Goal: Navigation & Orientation: Find specific page/section

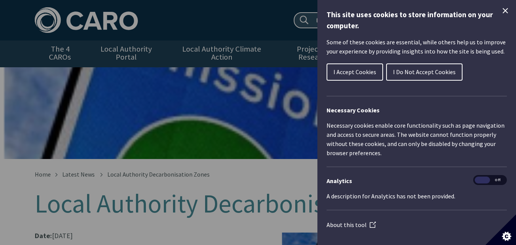
click at [499, 16] on h1 "This site uses cookies to store information on your computer." at bounding box center [416, 20] width 180 height 22
click at [500, 10] on icon "Close Cookie Control" at bounding box center [504, 10] width 9 height 9
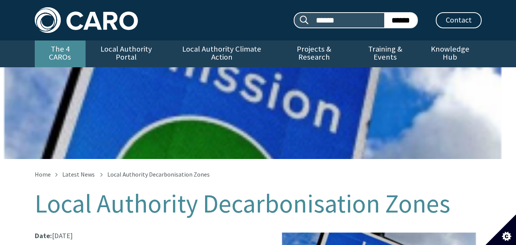
click at [72, 44] on link "The 4 CAROs" at bounding box center [60, 53] width 51 height 27
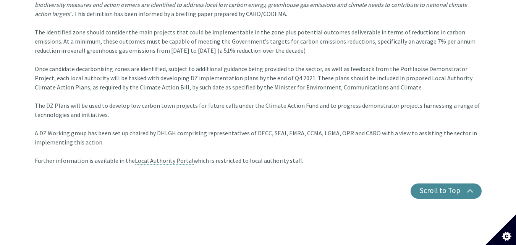
scroll to position [363, 0]
